Goal: Check status: Check status

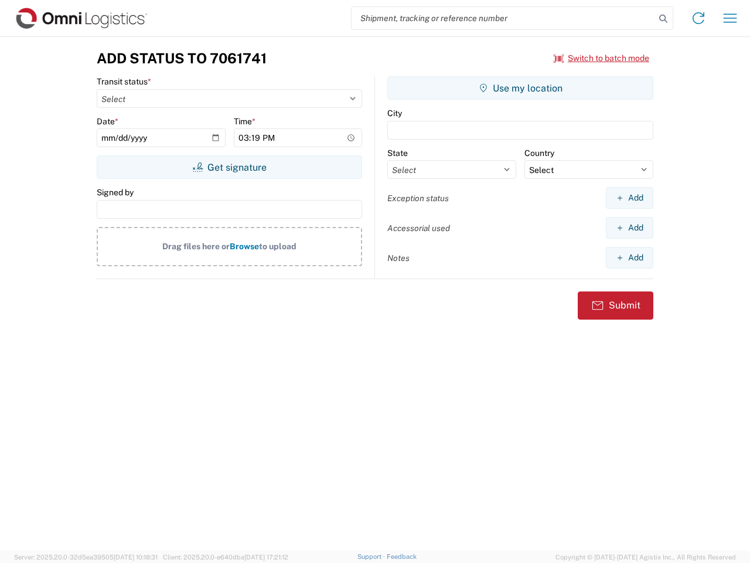
click at [503, 18] on input "search" at bounding box center [504, 18] width 304 height 22
click at [663, 19] on icon at bounding box center [663, 19] width 16 height 16
click at [698, 18] on icon at bounding box center [698, 18] width 19 height 19
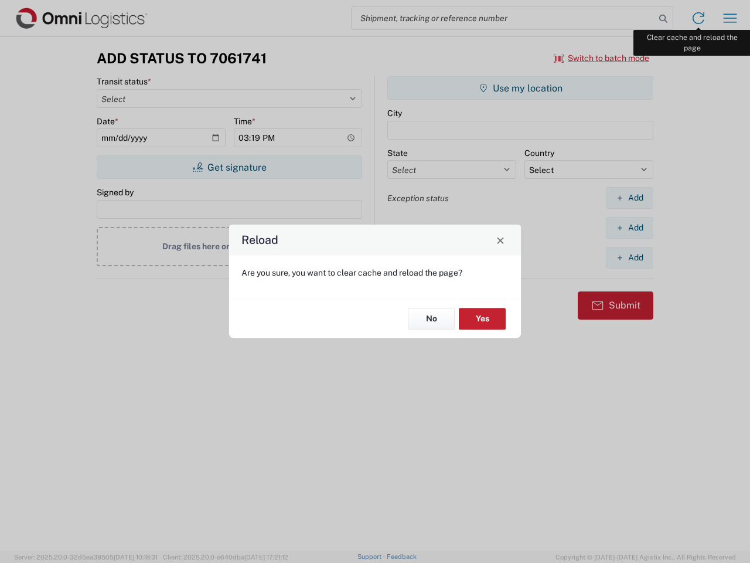
click at [730, 18] on div "Reload Are you sure, you want to clear cache and reload the page? No Yes" at bounding box center [375, 281] width 750 height 563
click at [602, 58] on div "Reload Are you sure, you want to clear cache and reload the page? No Yes" at bounding box center [375, 281] width 750 height 563
click at [229, 167] on div "Reload Are you sure, you want to clear cache and reload the page? No Yes" at bounding box center [375, 281] width 750 height 563
click at [520, 88] on div "Reload Are you sure, you want to clear cache and reload the page? No Yes" at bounding box center [375, 281] width 750 height 563
click at [629, 197] on div "Reload Are you sure, you want to clear cache and reload the page? No Yes" at bounding box center [375, 281] width 750 height 563
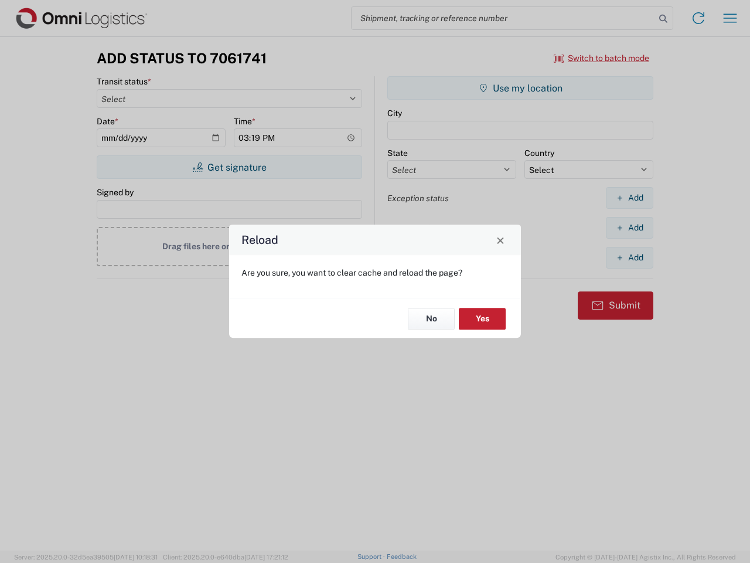
click at [629, 227] on div "Reload Are you sure, you want to clear cache and reload the page? No Yes" at bounding box center [375, 281] width 750 height 563
click at [629, 257] on div "Reload Are you sure, you want to clear cache and reload the page? No Yes" at bounding box center [375, 281] width 750 height 563
